Goal: Information Seeking & Learning: Learn about a topic

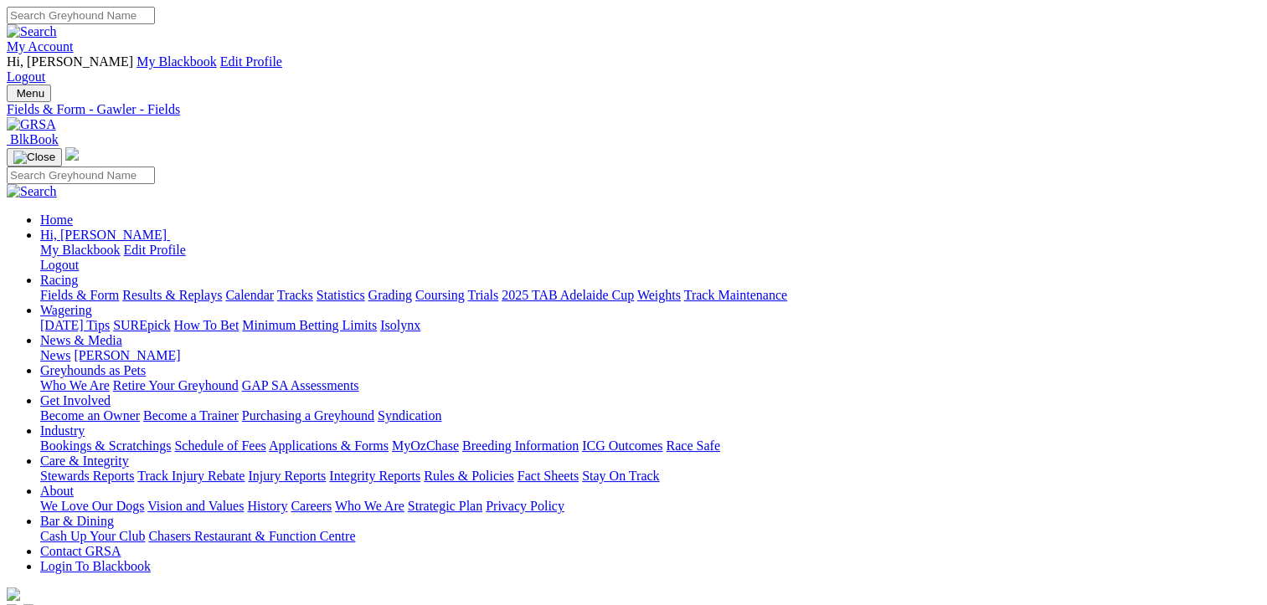
click at [188, 288] on link "Results & Replays" at bounding box center [172, 295] width 100 height 14
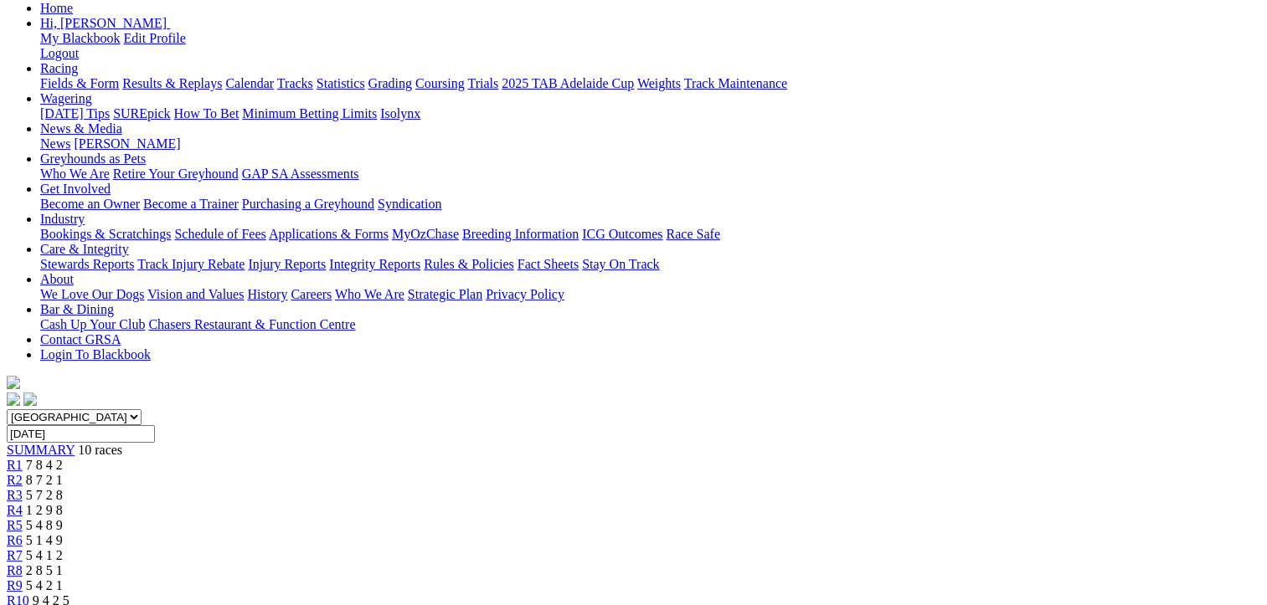
scroll to position [335, 0]
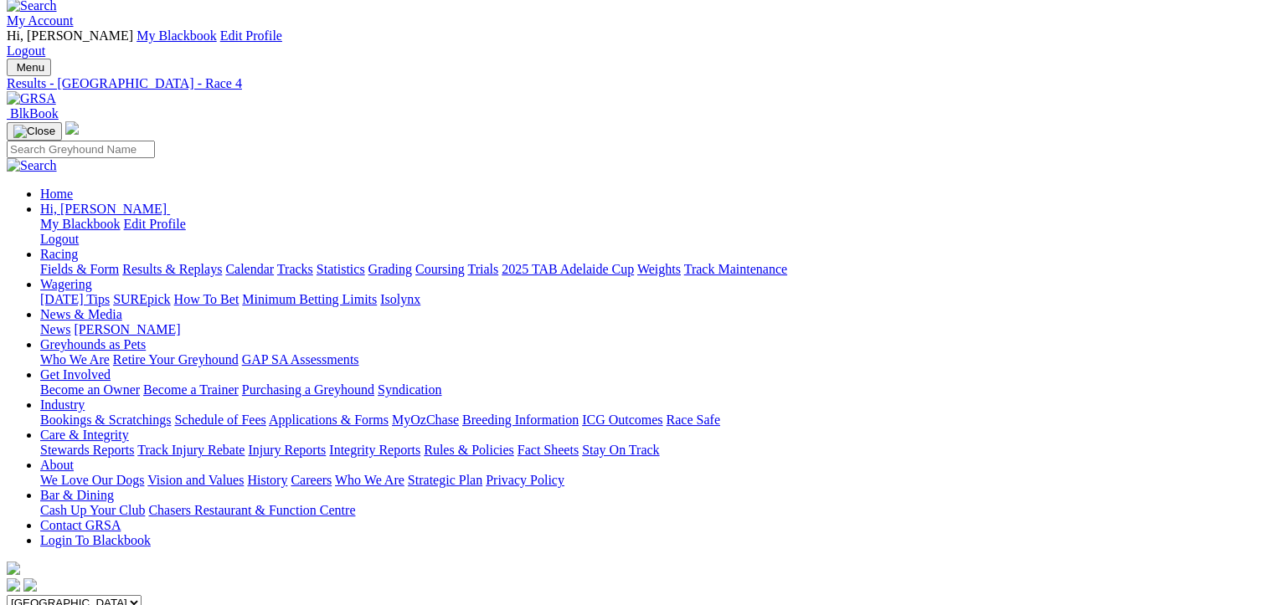
scroll to position [0, 0]
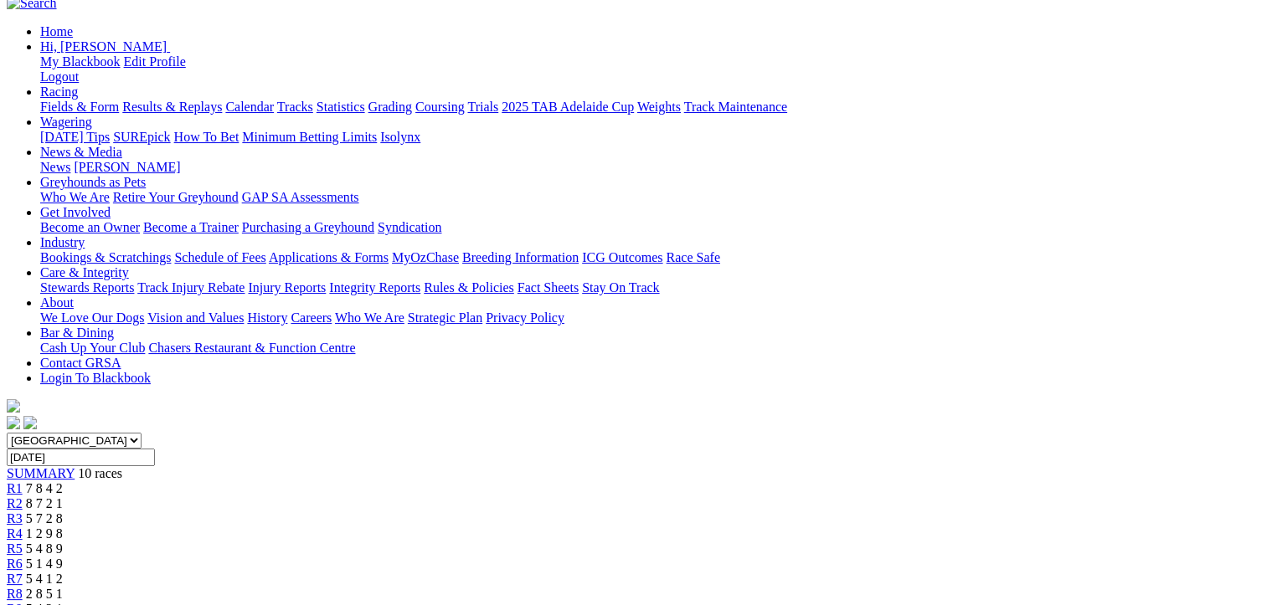
scroll to position [335, 0]
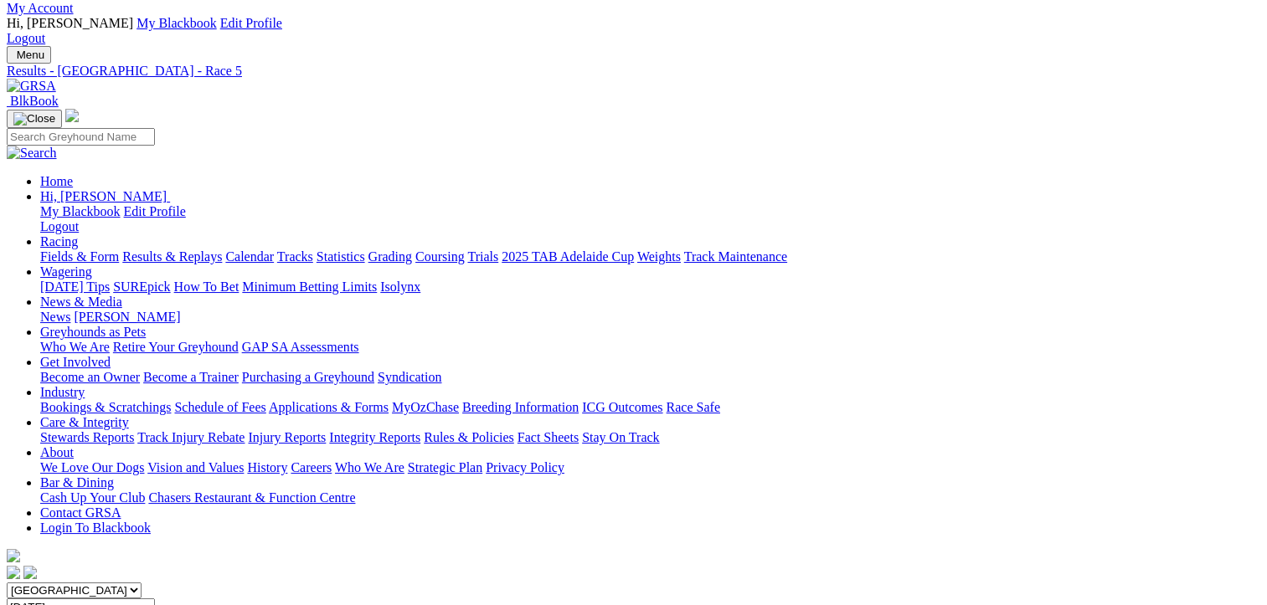
scroll to position [0, 0]
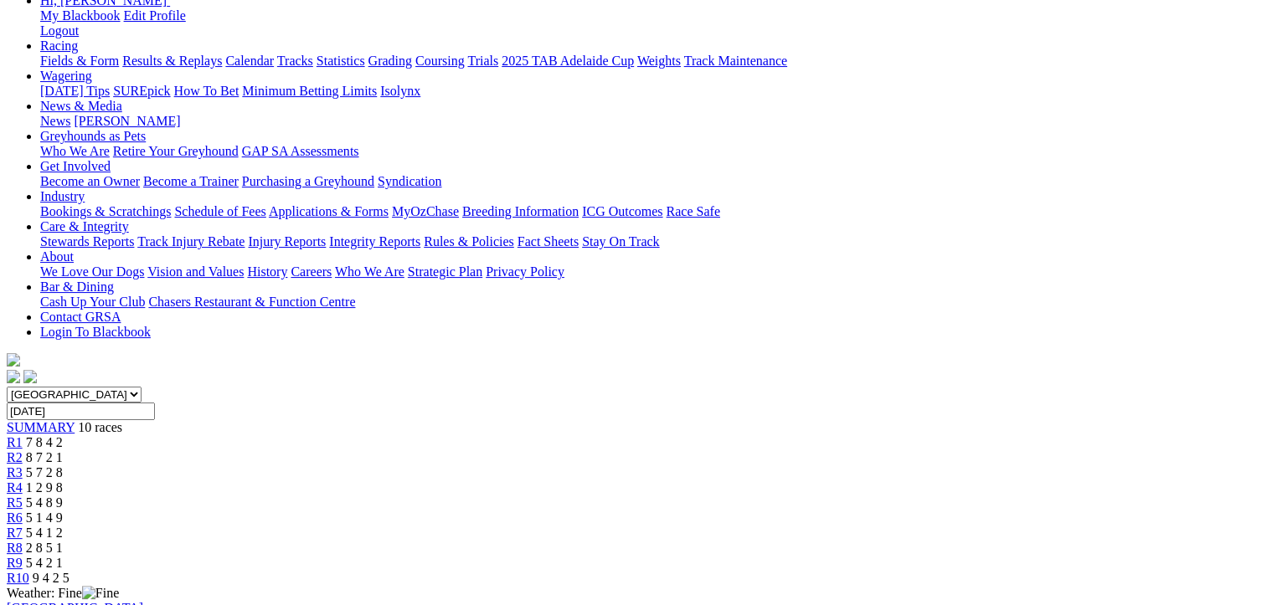
scroll to position [335, 0]
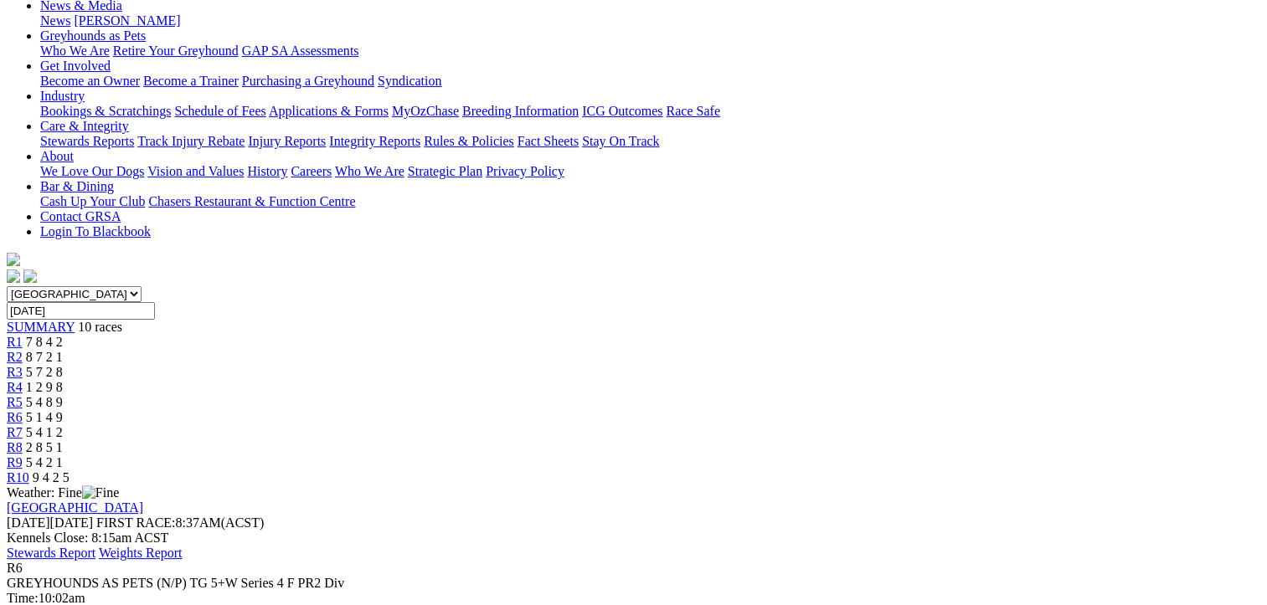
scroll to position [0, 0]
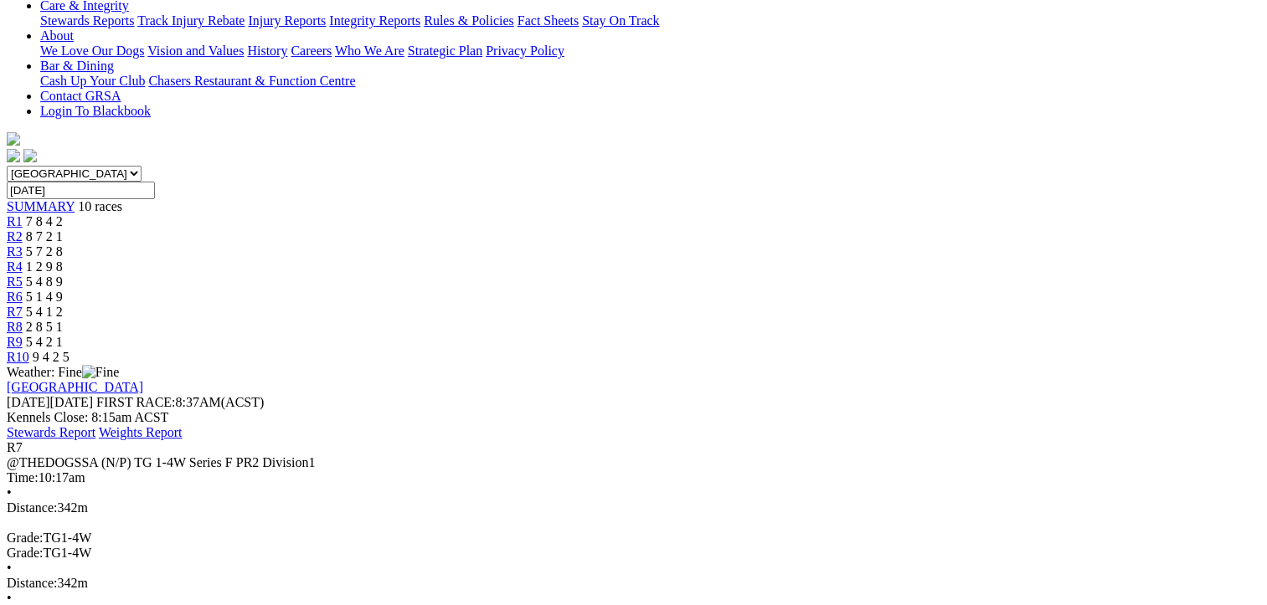
scroll to position [251, 0]
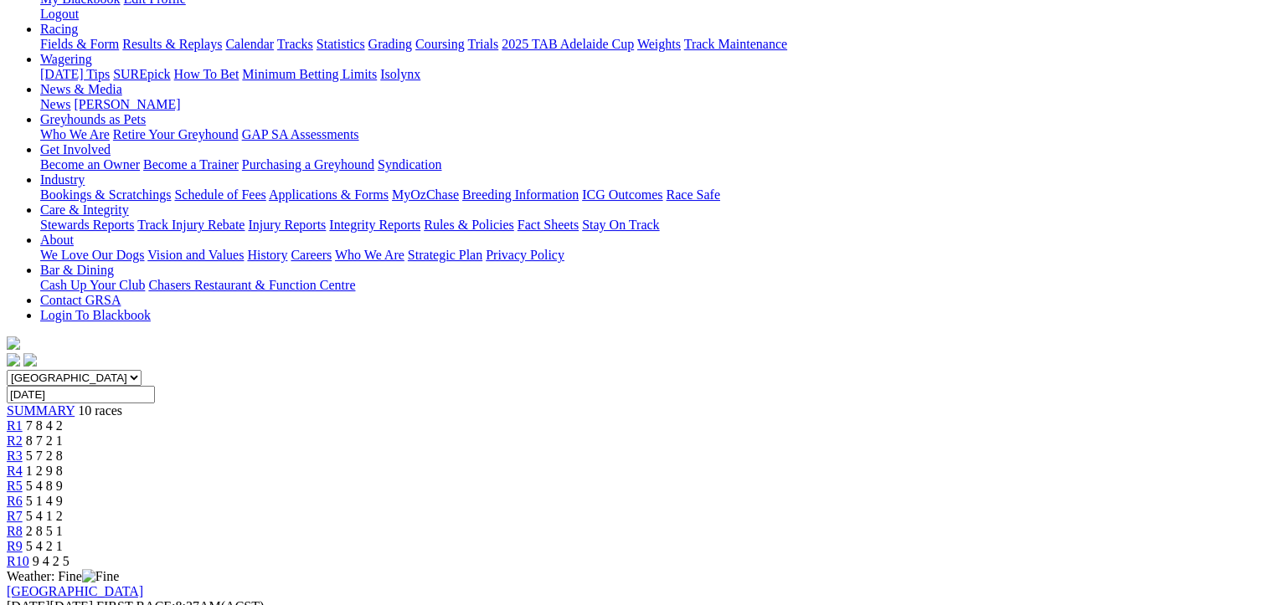
click at [910, 524] on div "R8 2 8 5 1" at bounding box center [633, 531] width 1253 height 15
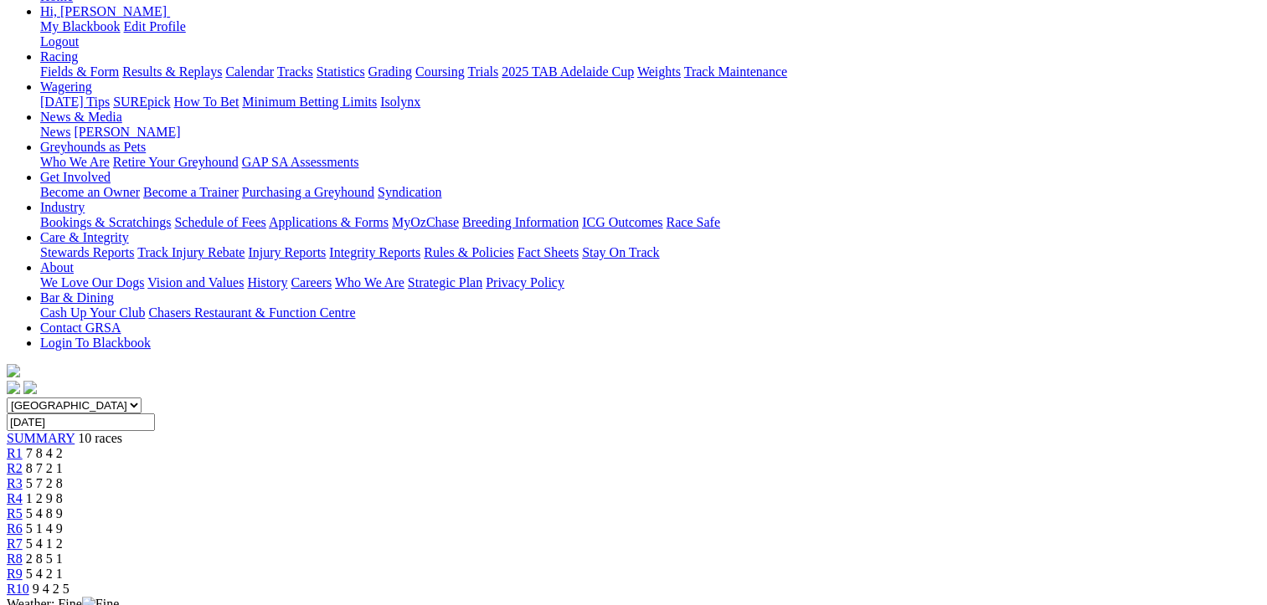
scroll to position [419, 0]
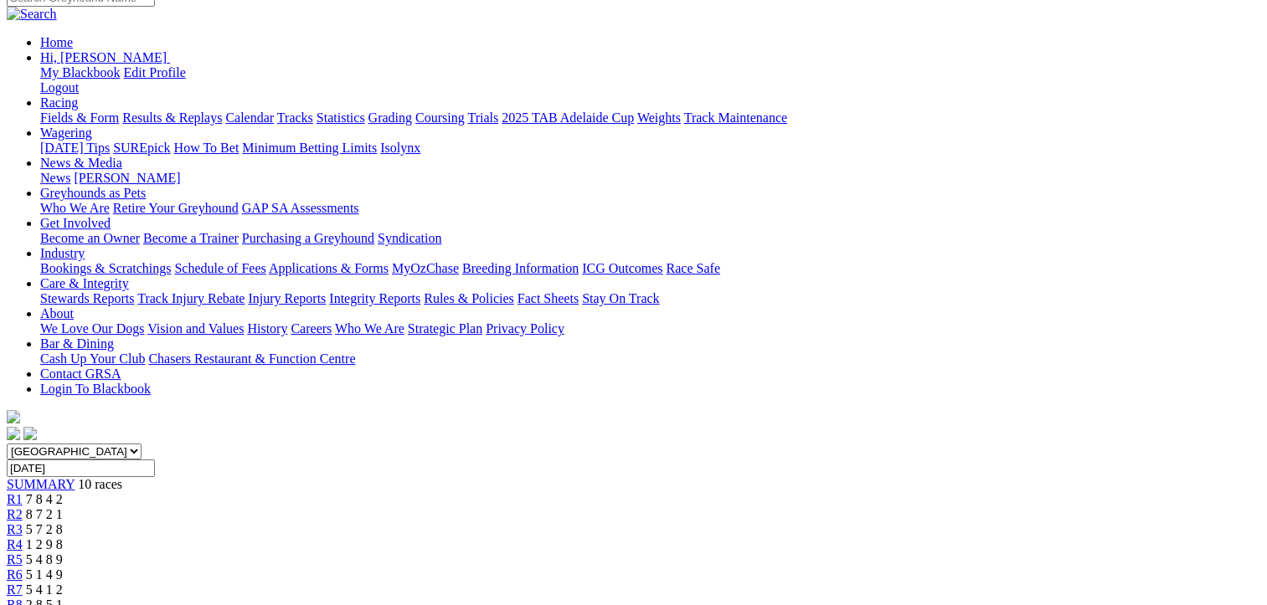
scroll to position [0, 0]
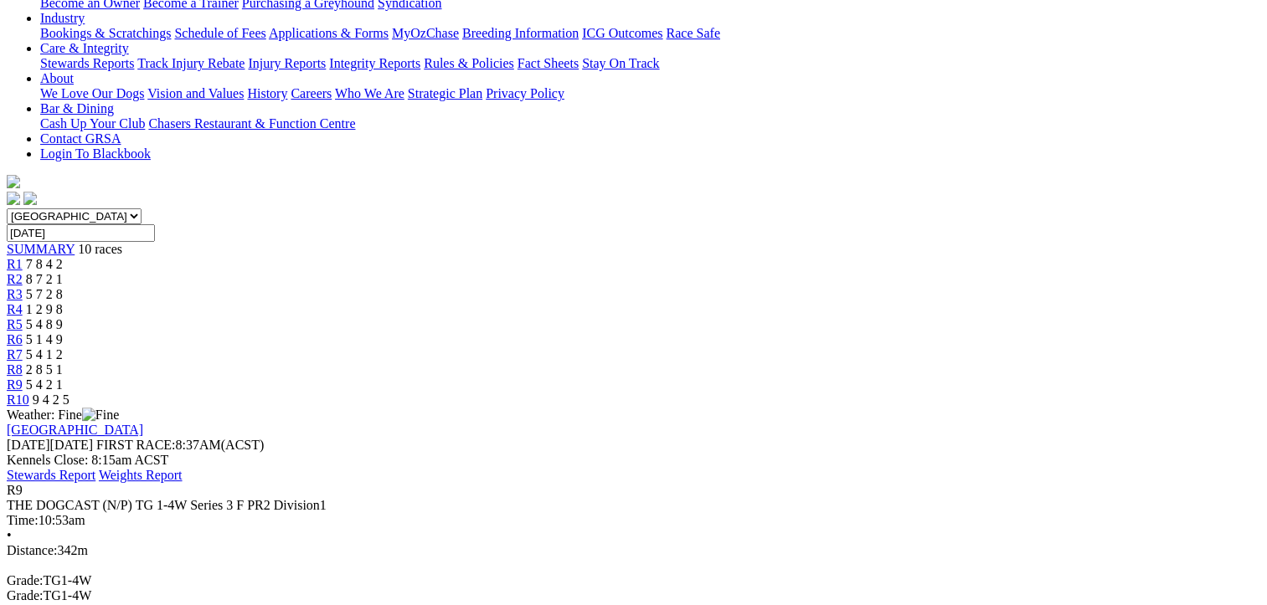
scroll to position [419, 0]
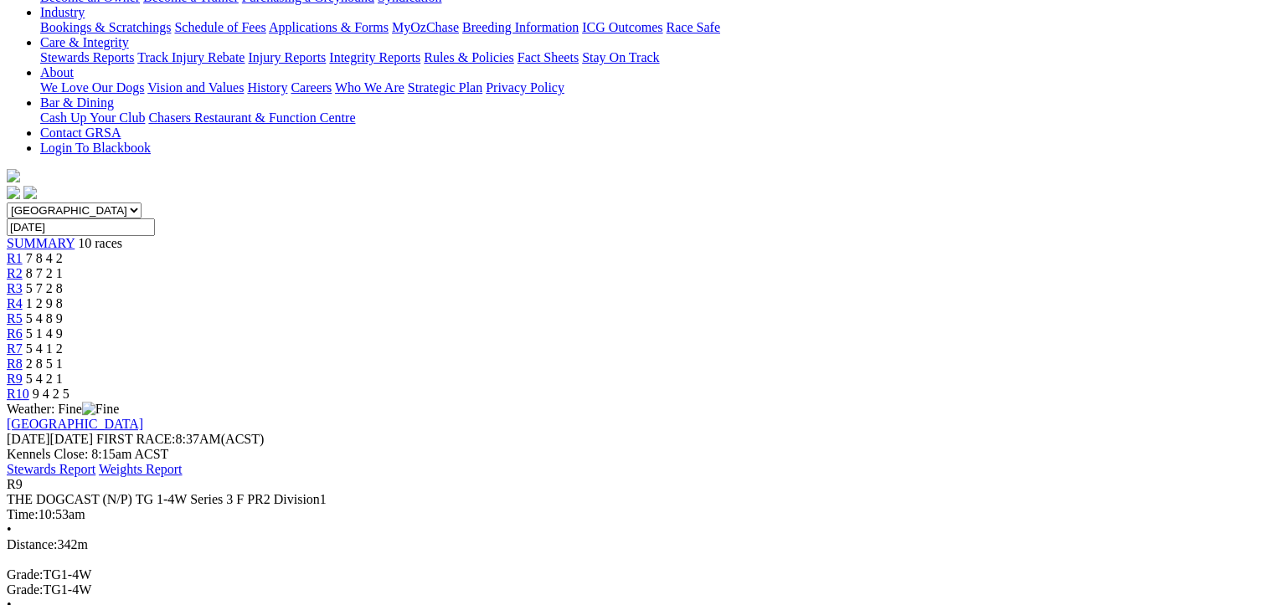
scroll to position [0, 0]
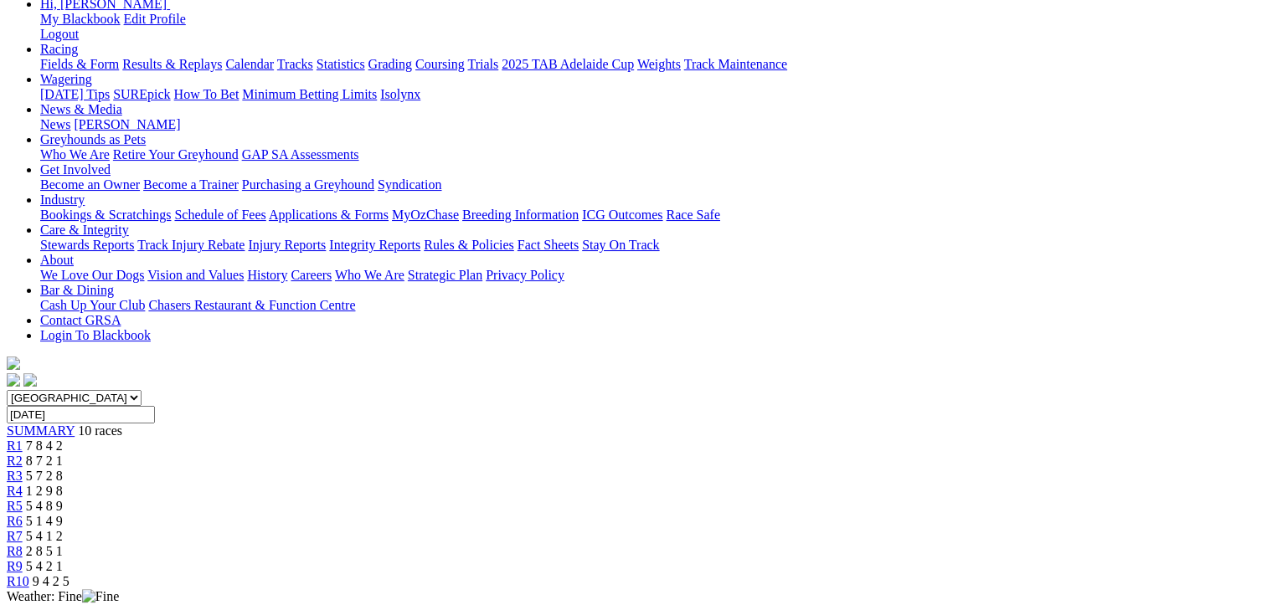
scroll to position [335, 0]
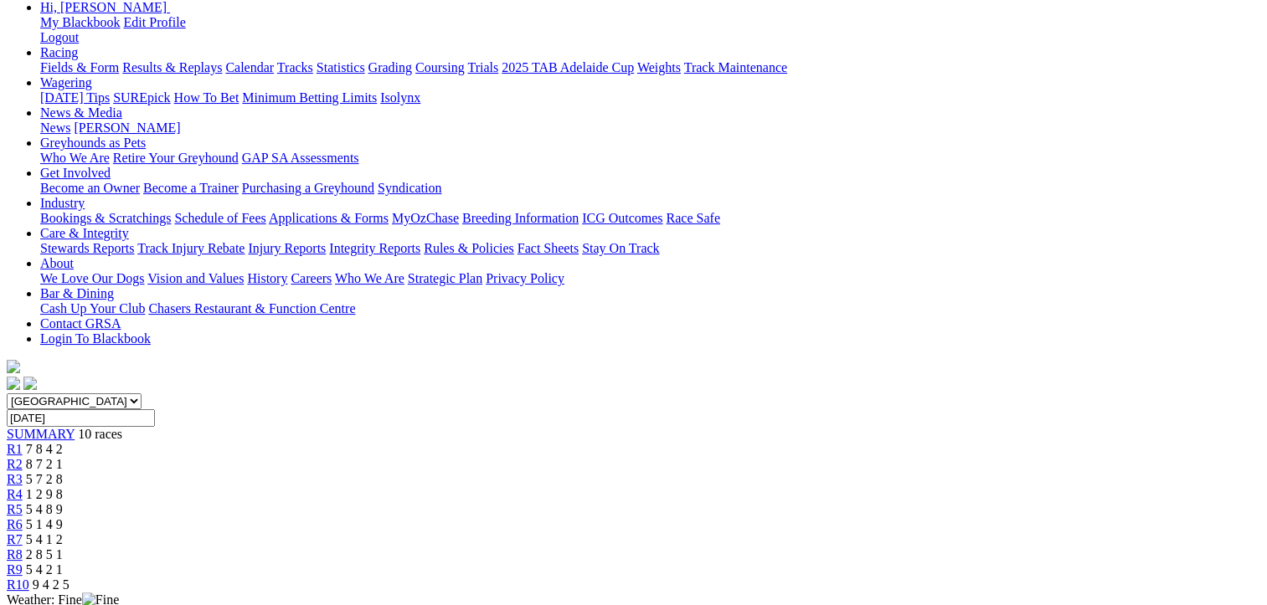
scroll to position [0, 0]
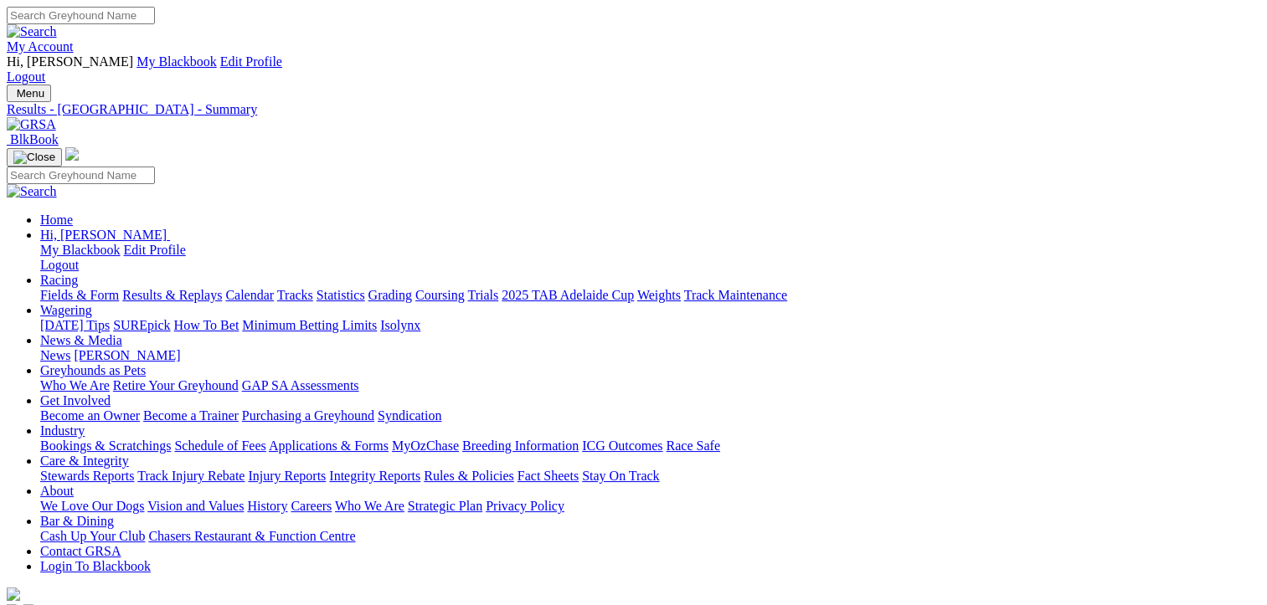
click at [60, 288] on link "Fields & Form" at bounding box center [79, 295] width 79 height 14
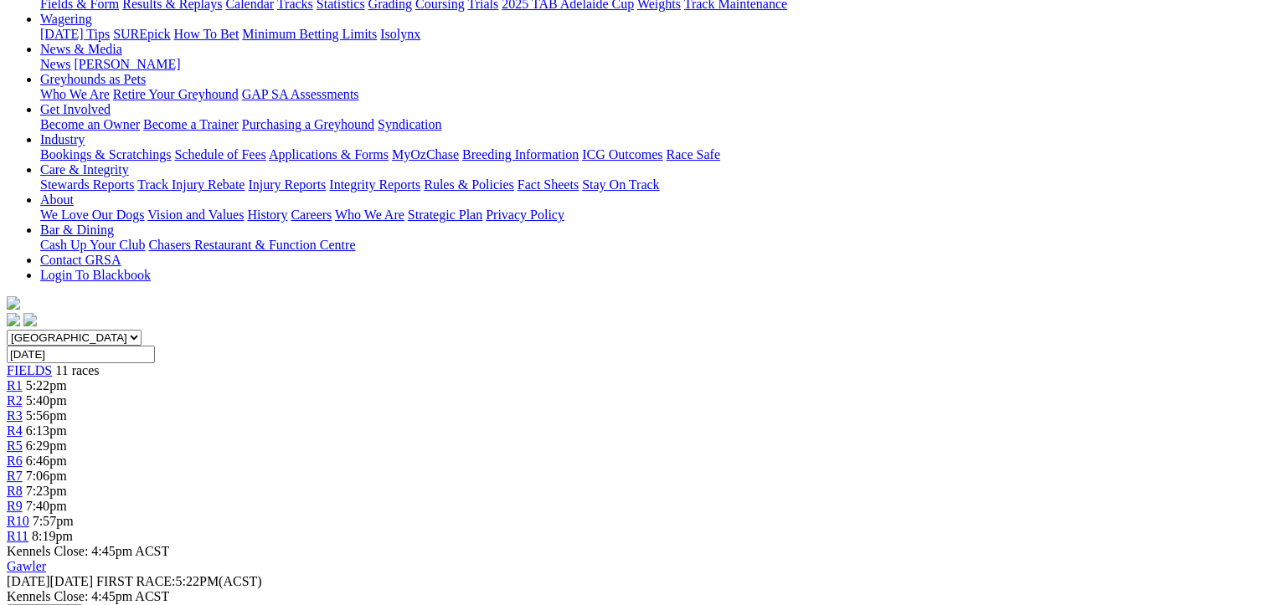
scroll to position [84, 0]
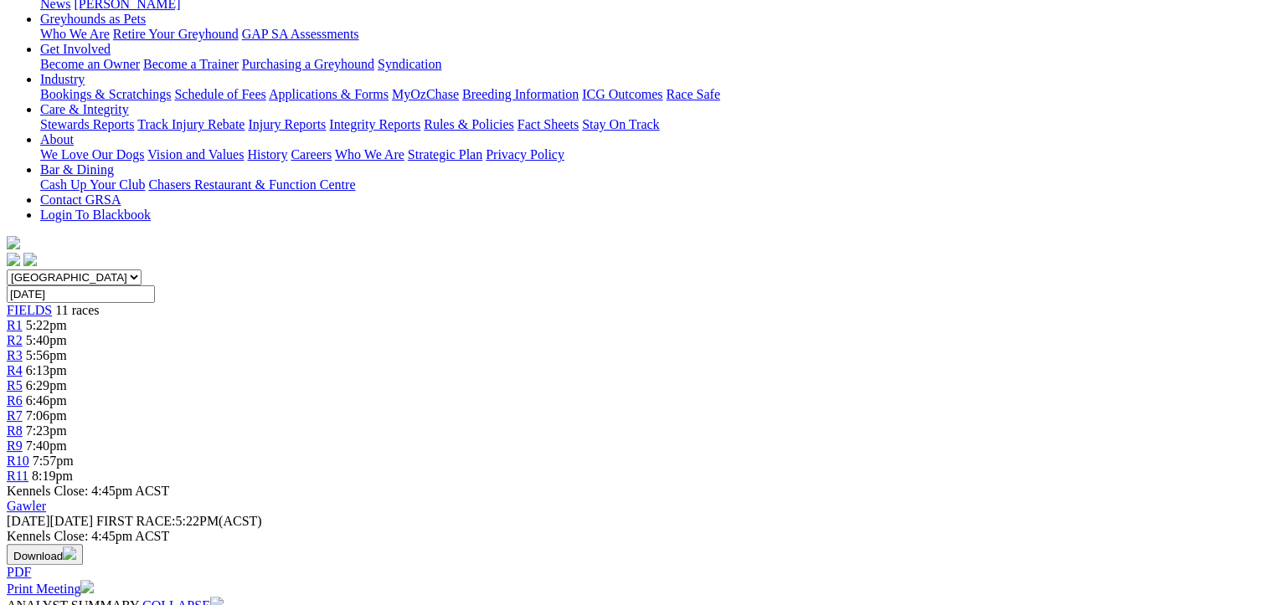
scroll to position [84, 0]
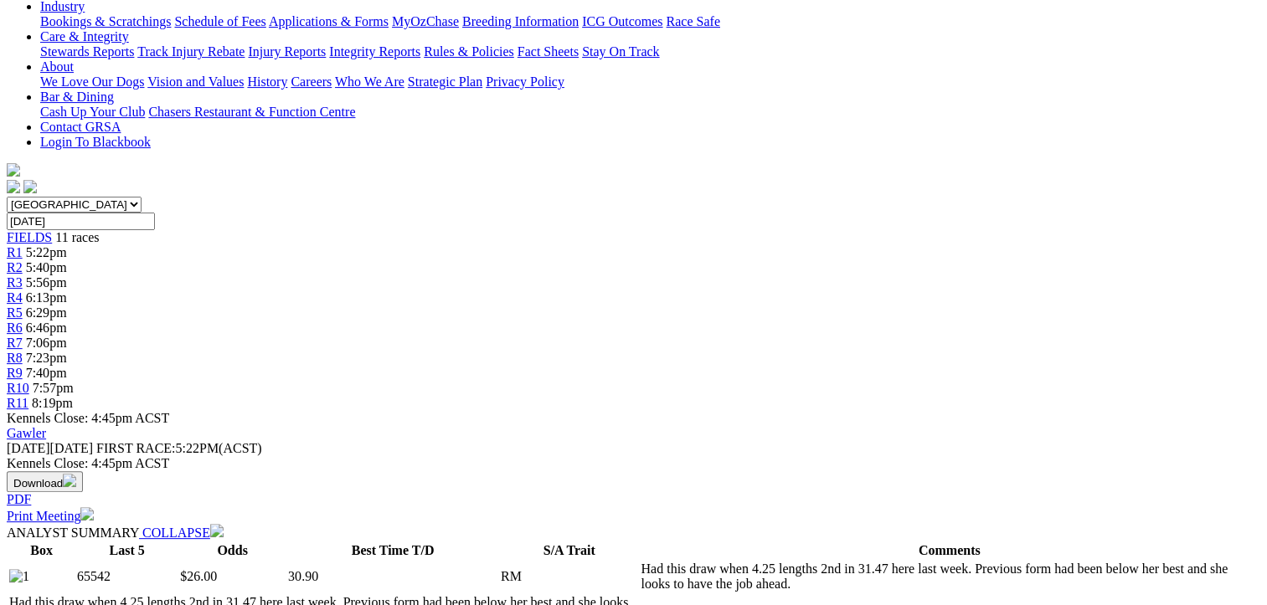
scroll to position [167, 0]
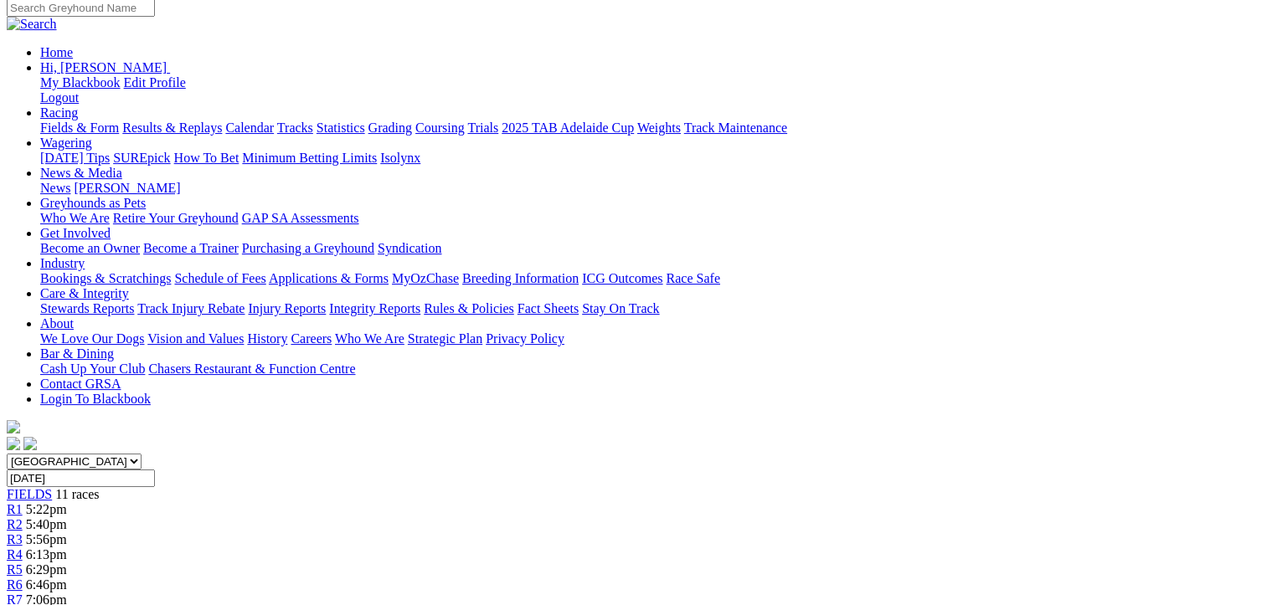
click at [67, 578] on span "6:46pm" at bounding box center [46, 585] width 41 height 14
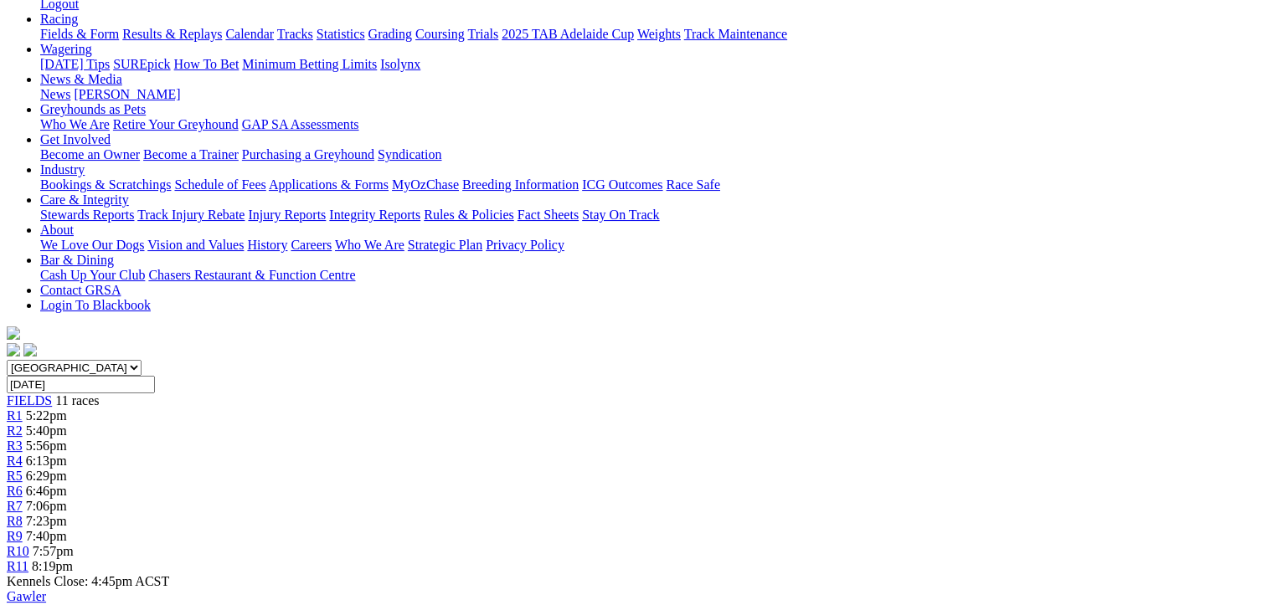
scroll to position [167, 0]
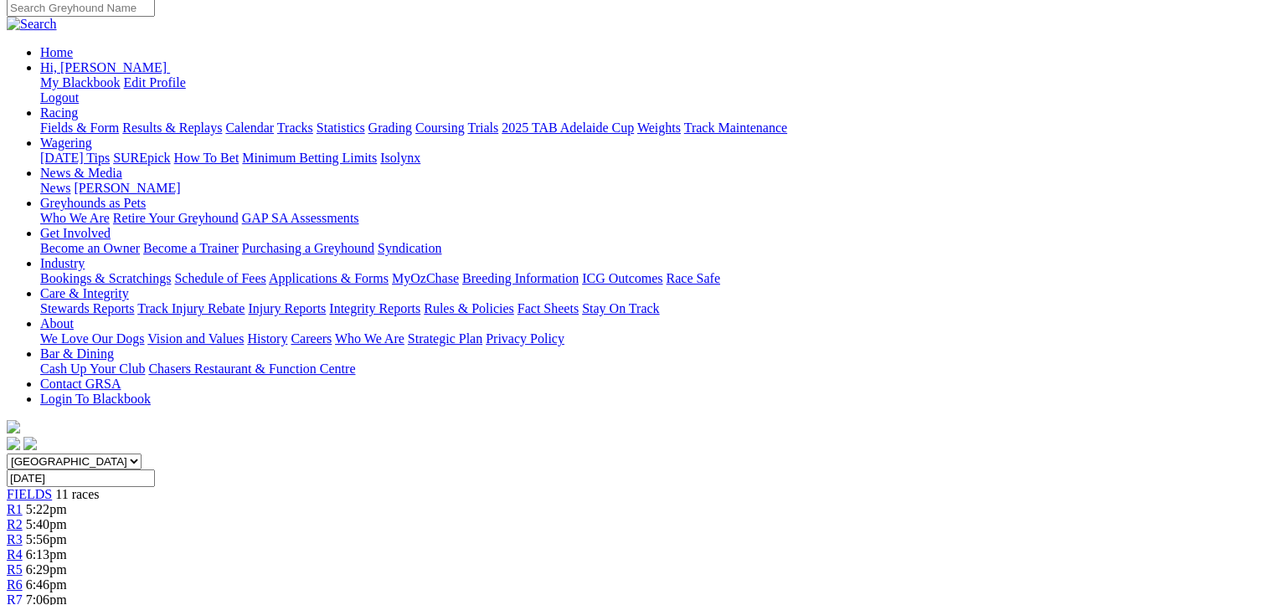
click at [858, 604] on div "R8 7:23pm" at bounding box center [633, 615] width 1253 height 15
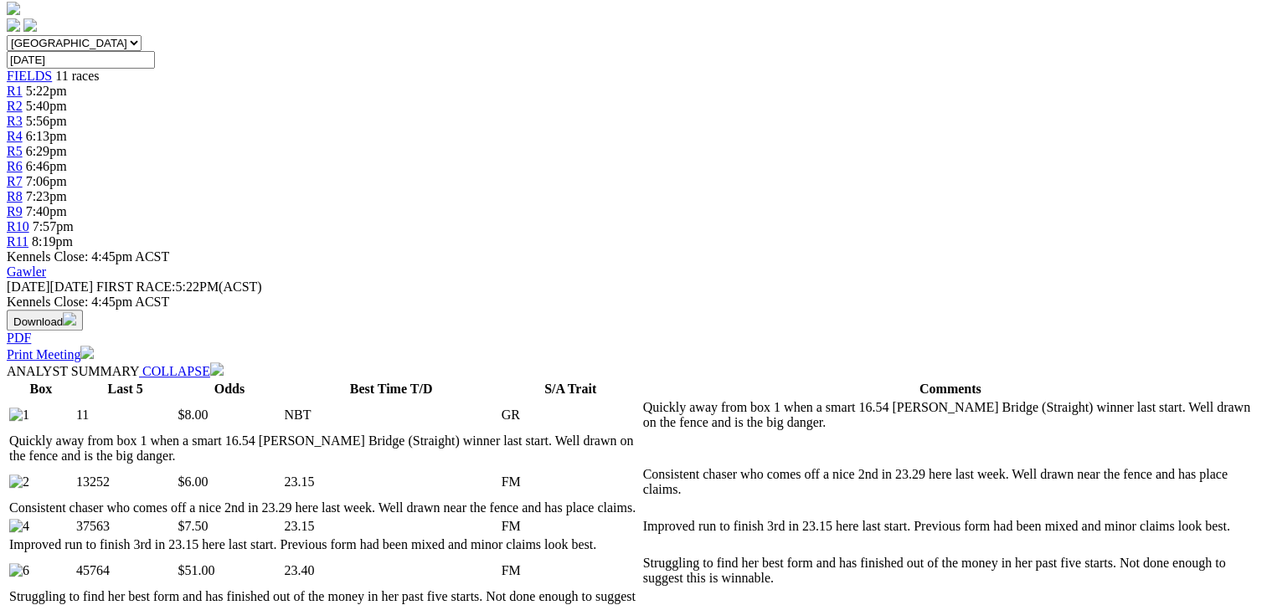
scroll to position [670, 0]
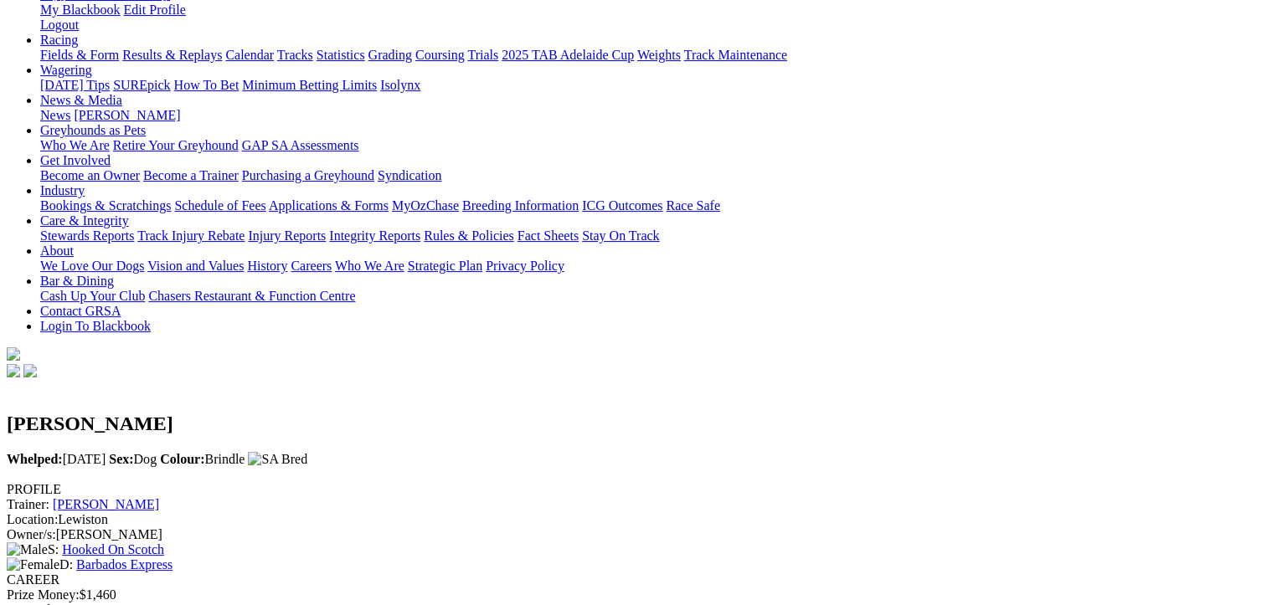
scroll to position [251, 0]
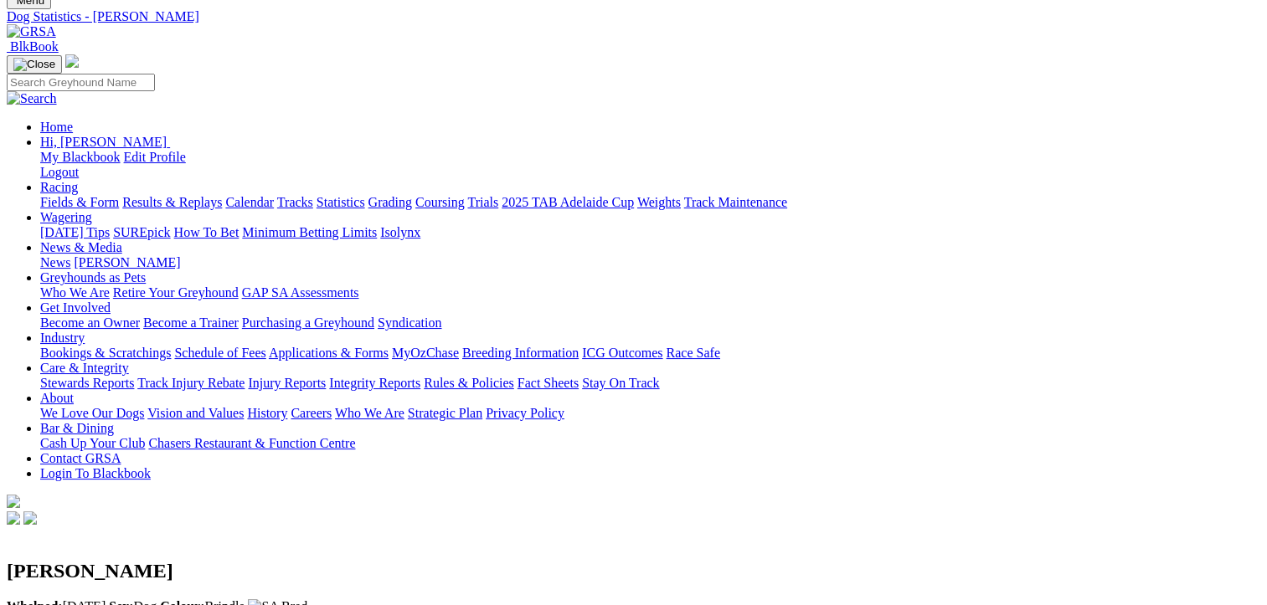
scroll to position [0, 0]
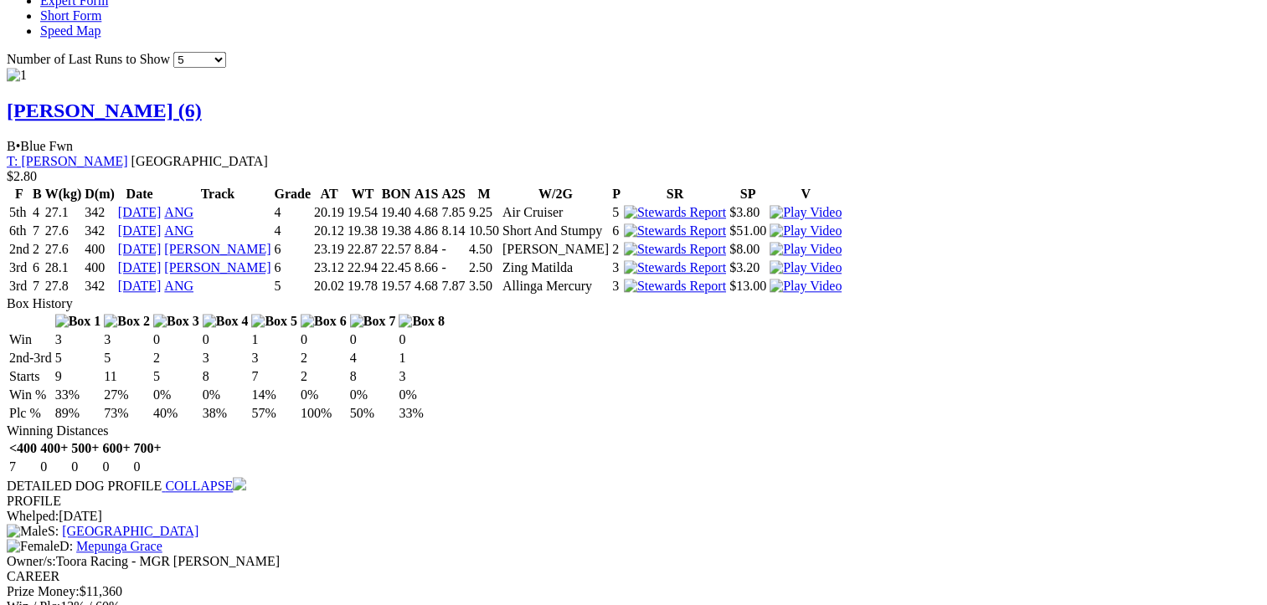
scroll to position [1758, 0]
